Goal: Task Accomplishment & Management: Use online tool/utility

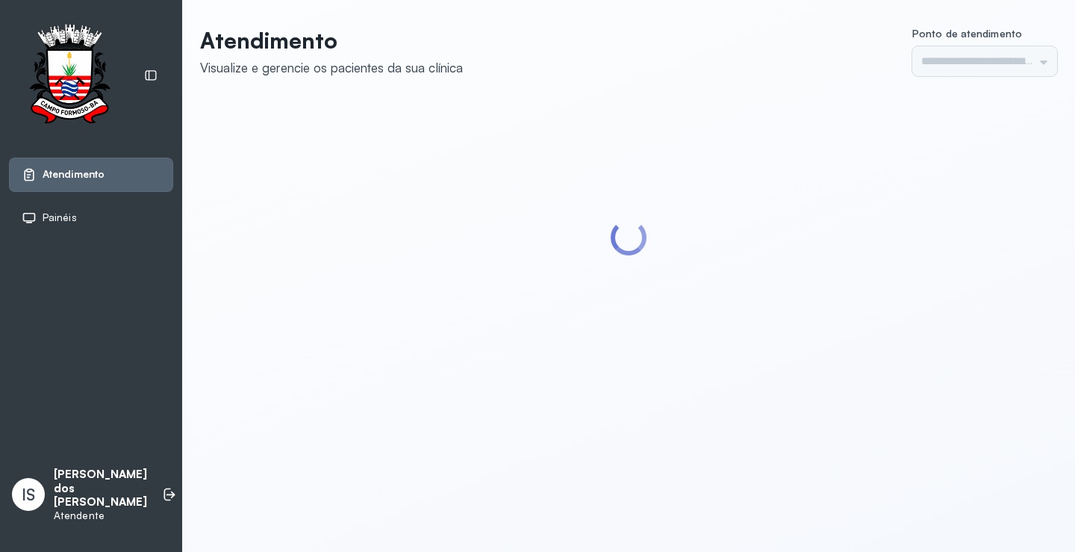
type input "******"
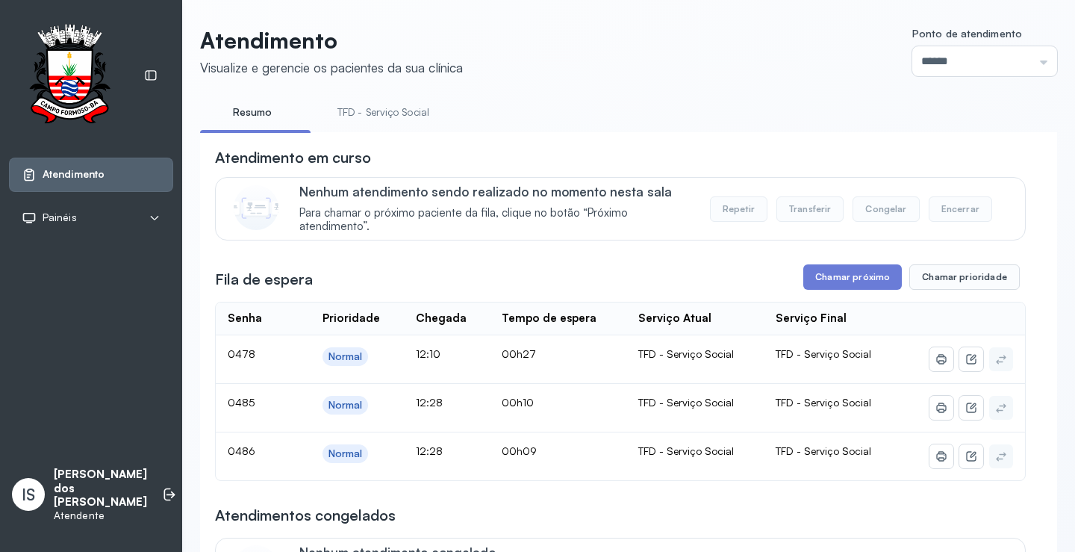
click at [405, 118] on link "TFD - Serviço Social" at bounding box center [384, 112] width 122 height 25
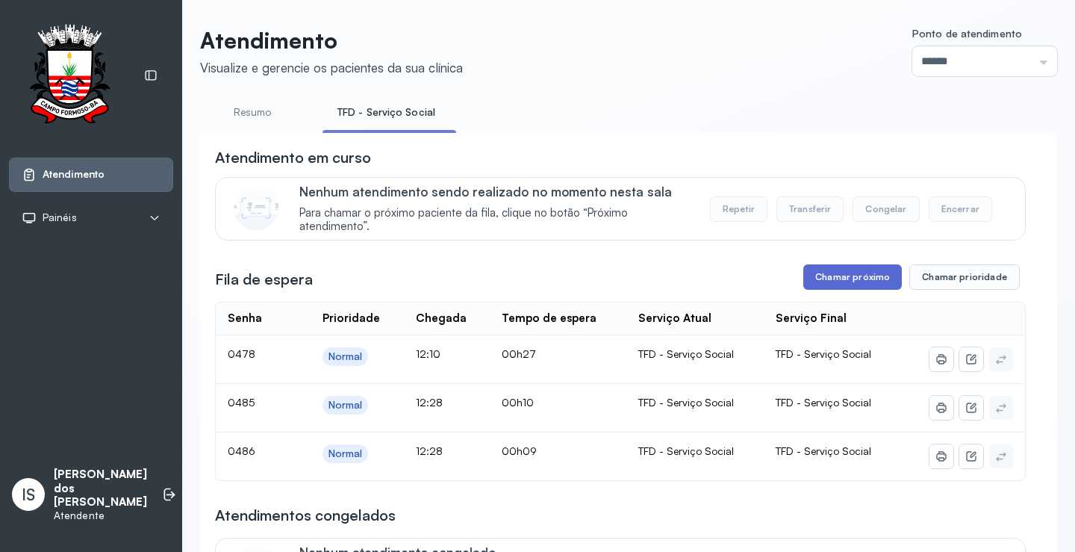
click at [876, 279] on button "Chamar próximo" at bounding box center [852, 276] width 99 height 25
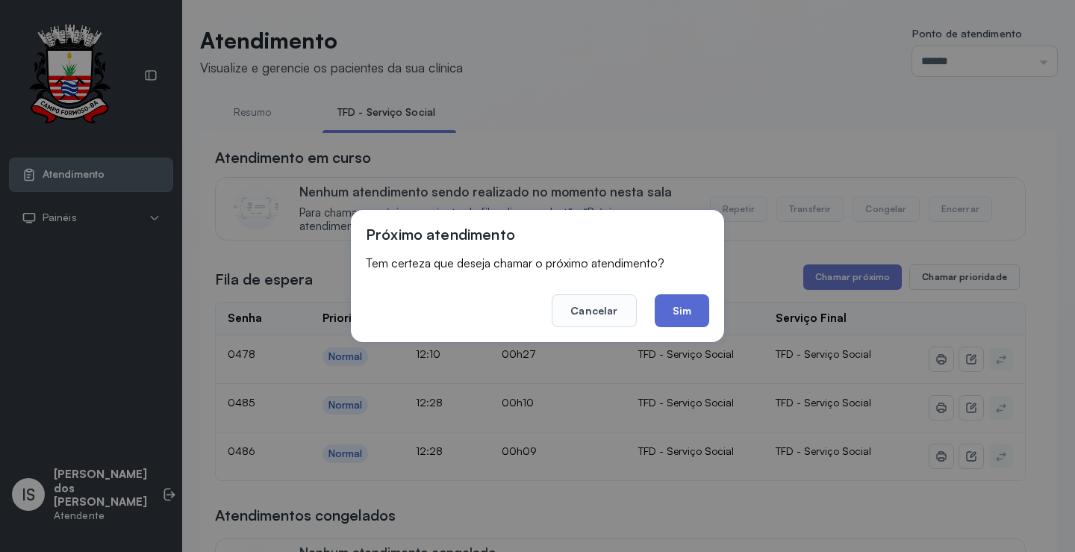
click at [685, 311] on button "Sim" at bounding box center [682, 310] width 55 height 33
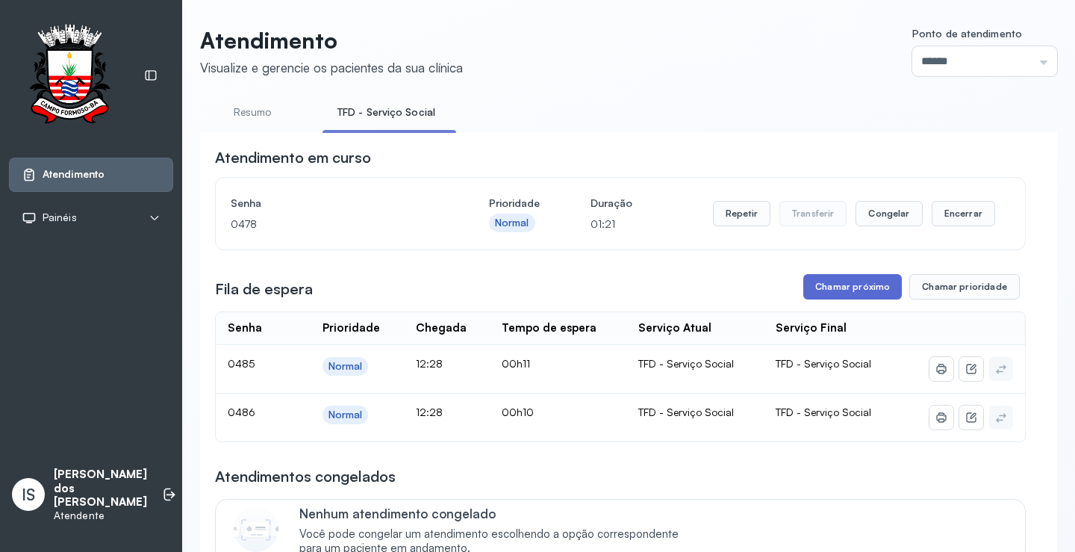
click at [847, 286] on button "Chamar próximo" at bounding box center [852, 286] width 99 height 25
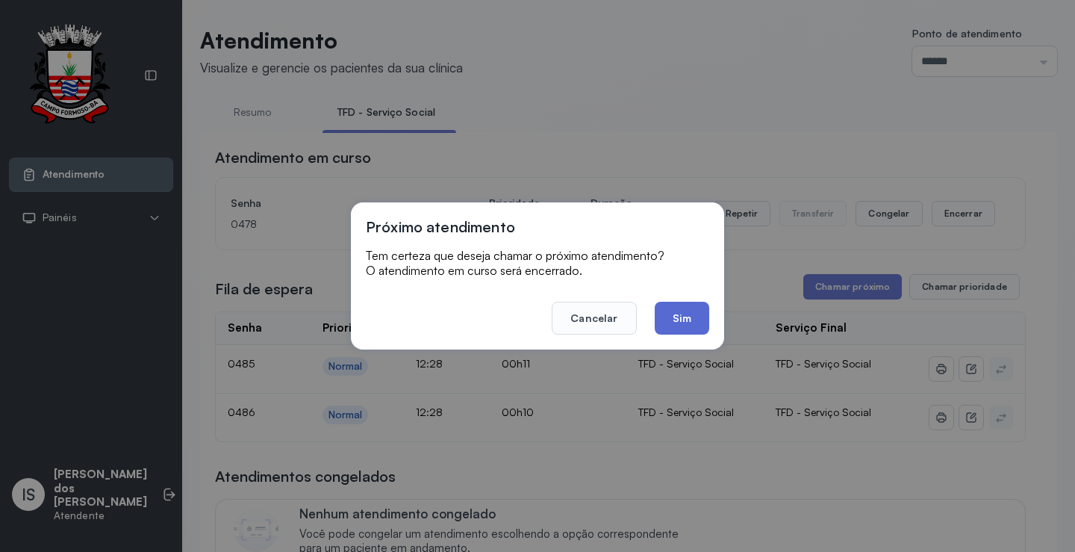
click at [681, 313] on button "Sim" at bounding box center [682, 318] width 55 height 33
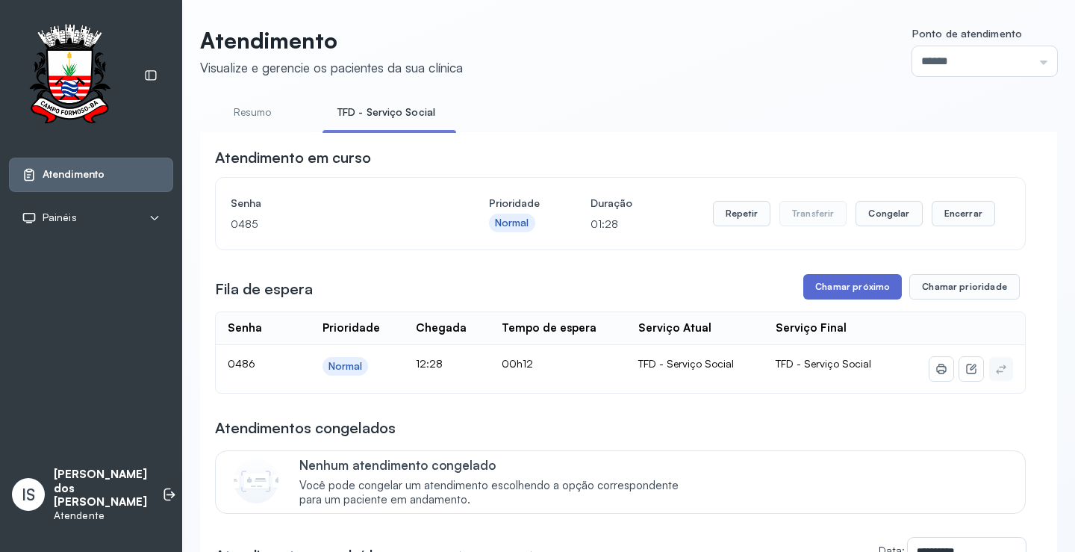
click at [873, 283] on button "Chamar próximo" at bounding box center [852, 286] width 99 height 25
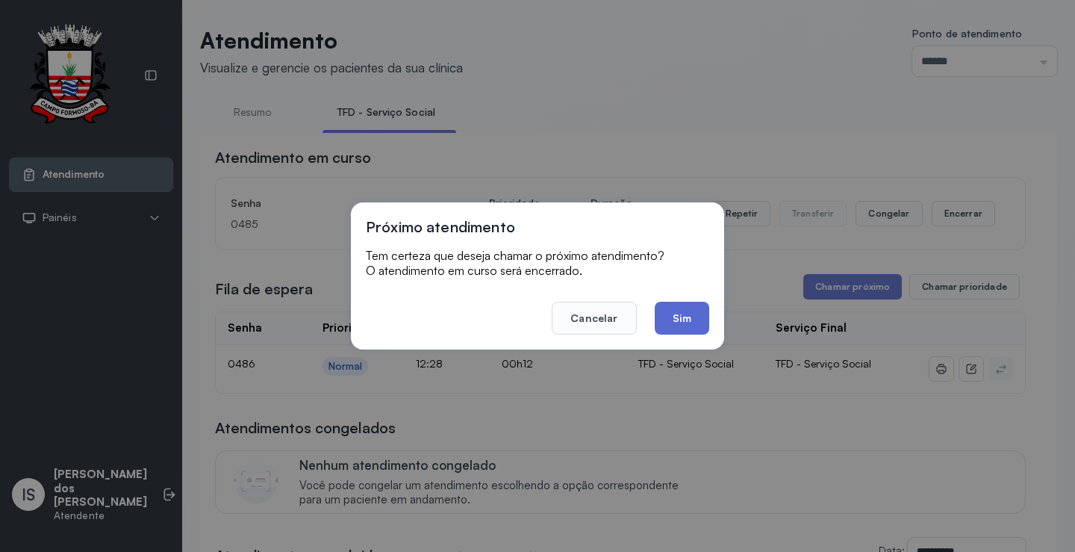
click at [691, 317] on button "Sim" at bounding box center [682, 318] width 55 height 33
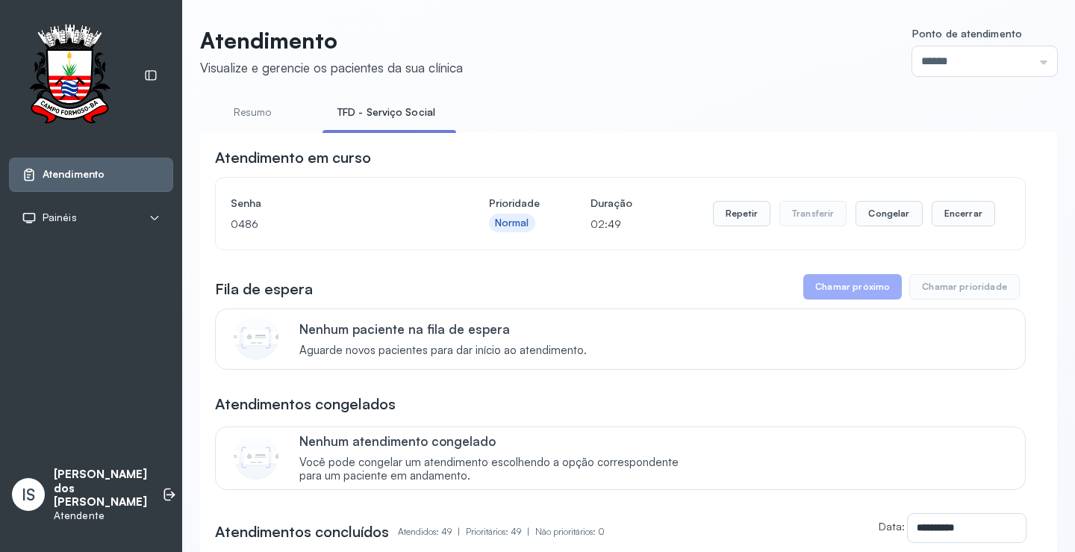
click at [846, 286] on button "Chamar próximo" at bounding box center [852, 286] width 99 height 25
